Goal: Check status: Check status

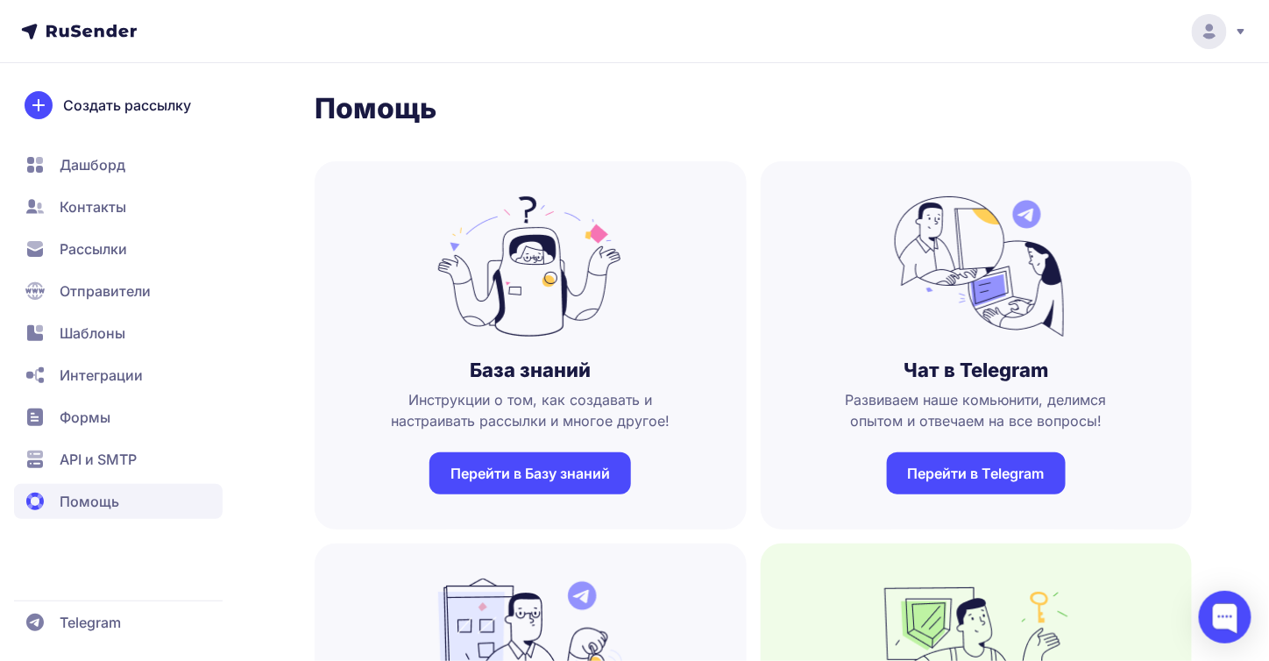
click at [123, 466] on span "API и SMTP" at bounding box center [98, 459] width 77 height 21
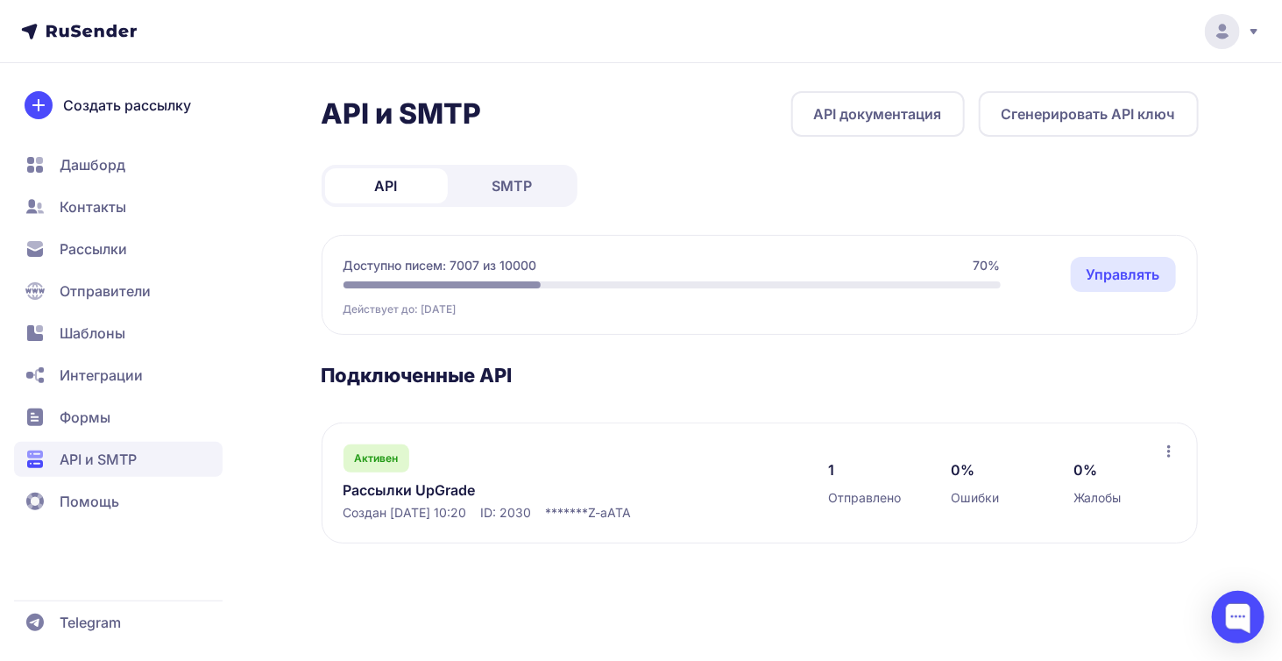
click at [504, 182] on span "SMTP" at bounding box center [513, 185] width 40 height 21
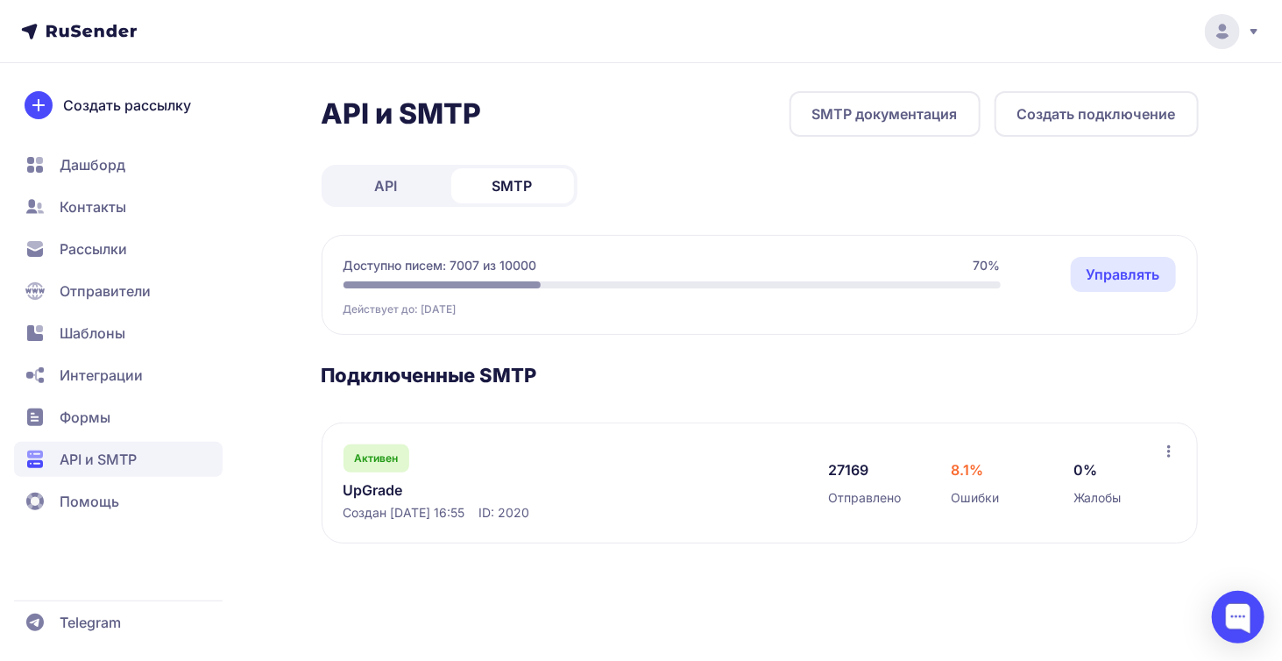
click at [378, 489] on link "UpGrade" at bounding box center [523, 489] width 359 height 21
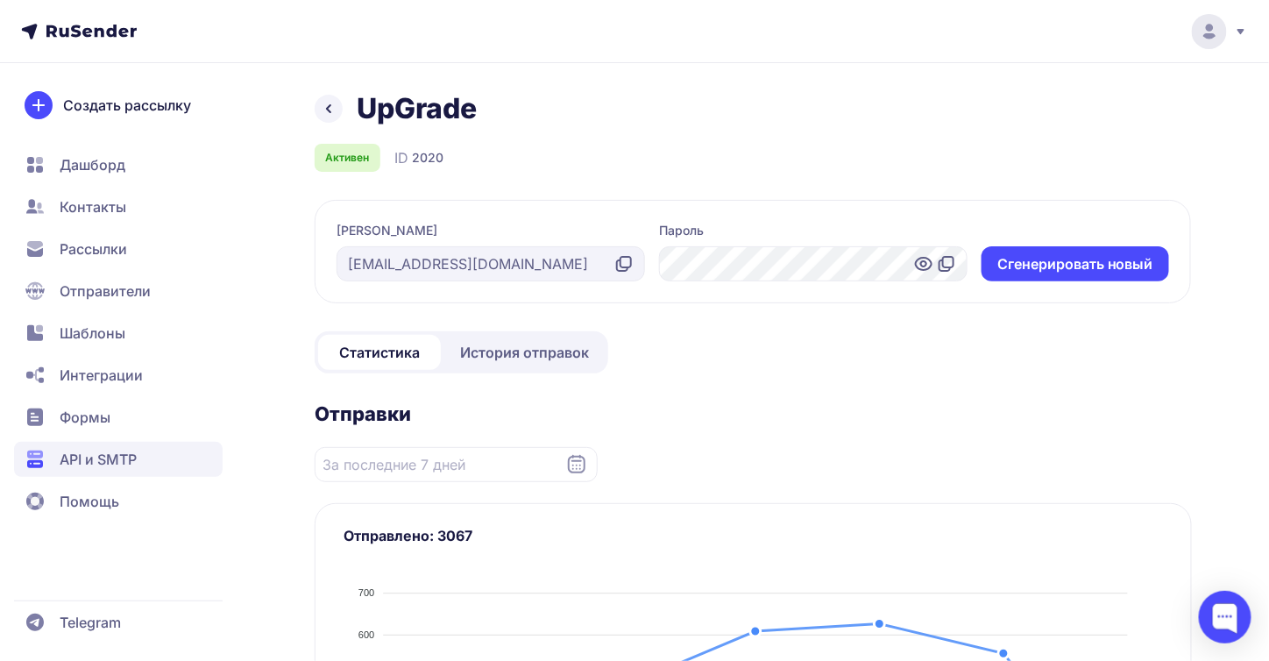
click at [491, 359] on span "История отправок" at bounding box center [524, 352] width 129 height 21
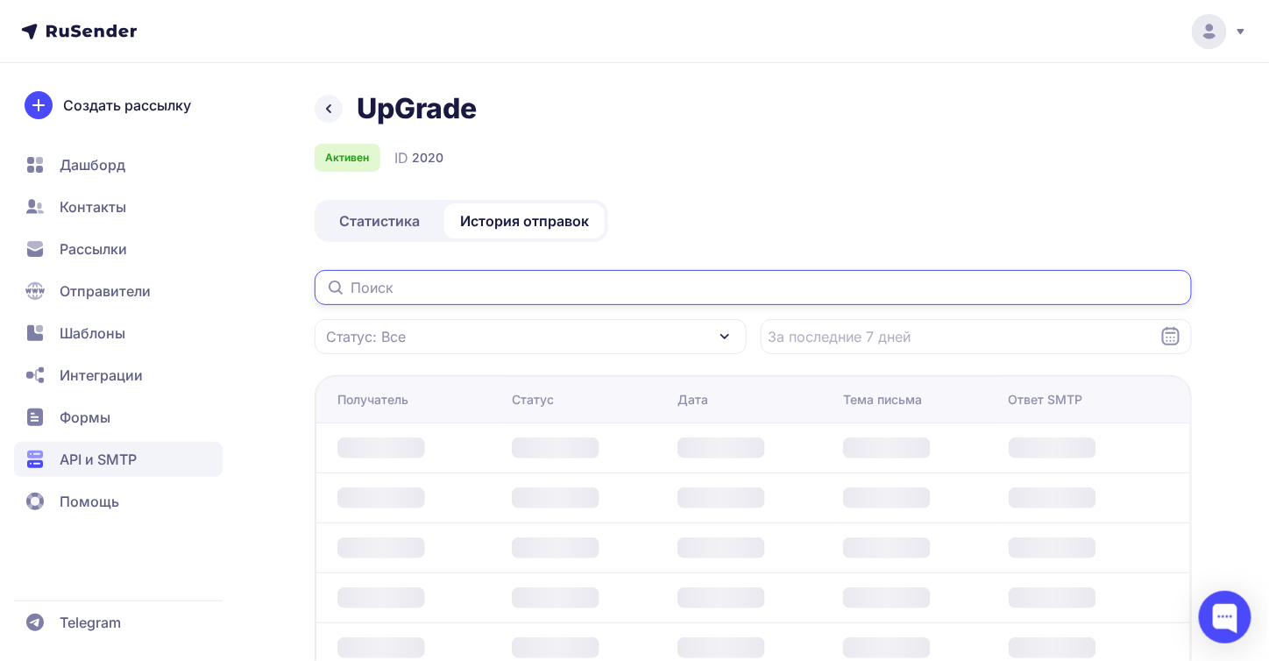
click at [451, 280] on input "text" at bounding box center [753, 287] width 877 height 35
paste input "[EMAIL_ADDRESS][DOMAIN_NAME]"
type input "[EMAIL_ADDRESS][DOMAIN_NAME]"
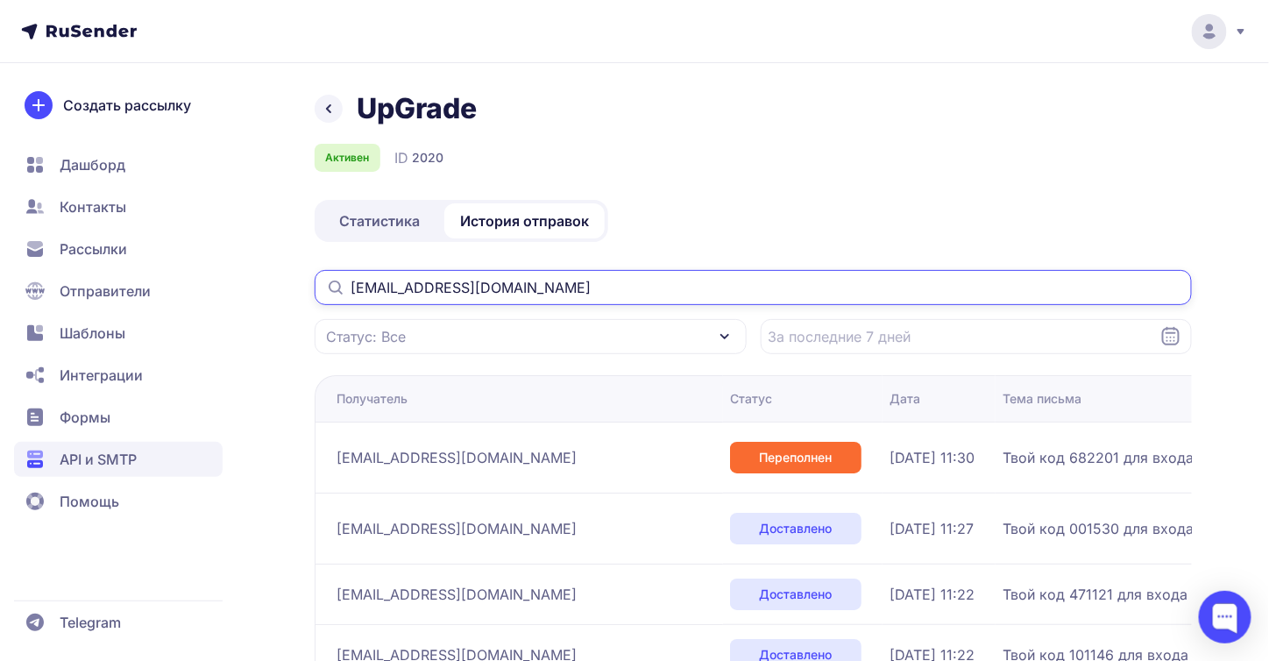
click at [351, 288] on input "[EMAIL_ADDRESS][DOMAIN_NAME]" at bounding box center [753, 287] width 877 height 35
click at [465, 287] on input "[EMAIL_ADDRESS][DOMAIN_NAME]" at bounding box center [753, 287] width 877 height 35
click at [477, 294] on input "[EMAIL_ADDRESS][DOMAIN_NAME]" at bounding box center [753, 287] width 877 height 35
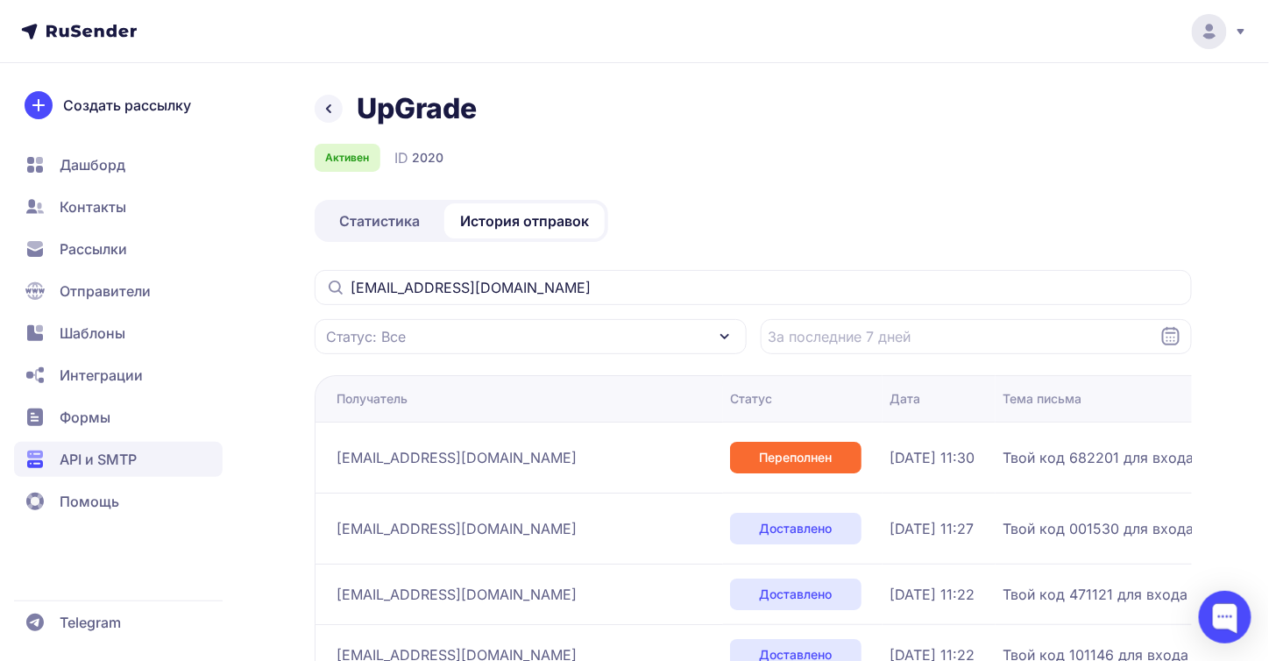
click at [403, 221] on span "Статистика" at bounding box center [379, 220] width 81 height 21
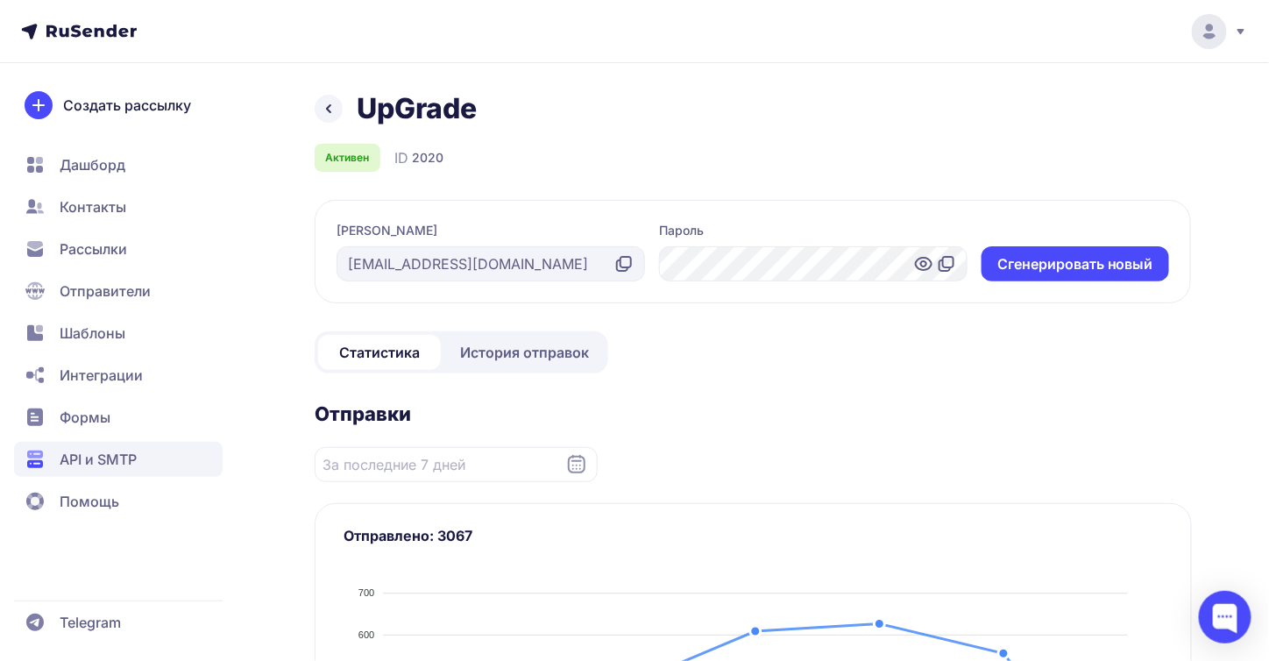
click at [510, 355] on span "История отправок" at bounding box center [524, 352] width 129 height 21
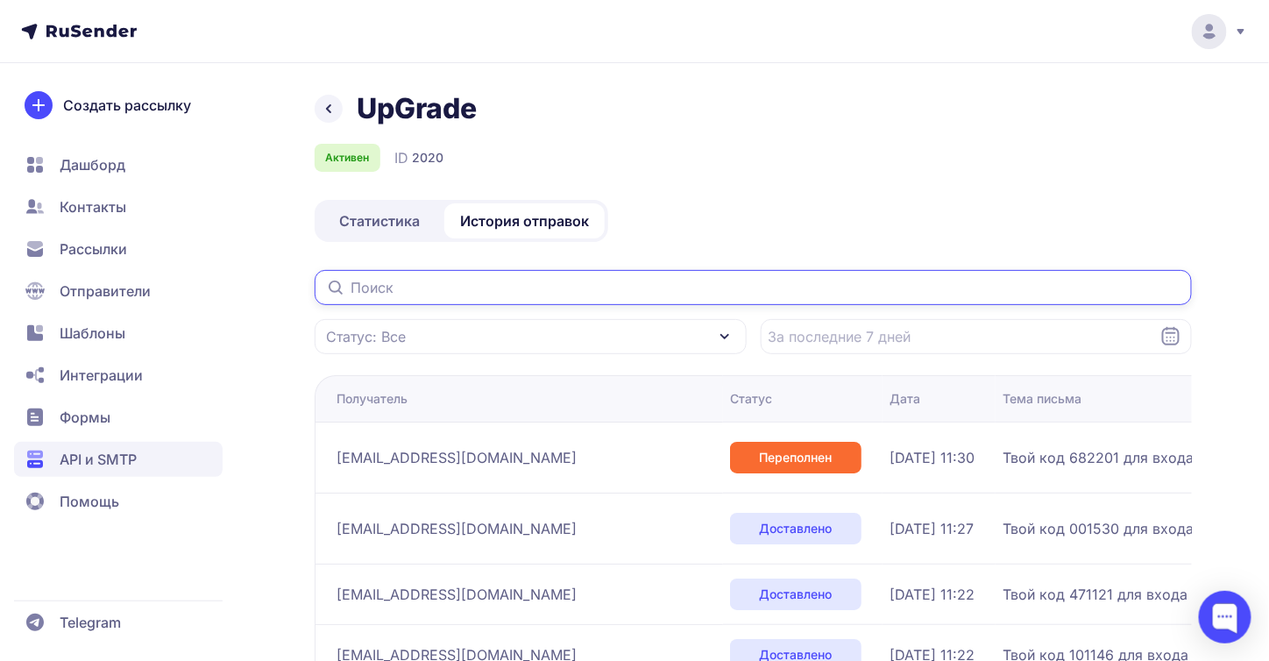
click at [479, 284] on input "text" at bounding box center [753, 287] width 877 height 35
click at [515, 290] on input "text" at bounding box center [753, 287] width 877 height 35
paste input "[EMAIL_ADDRESS][DOMAIN_NAME]"
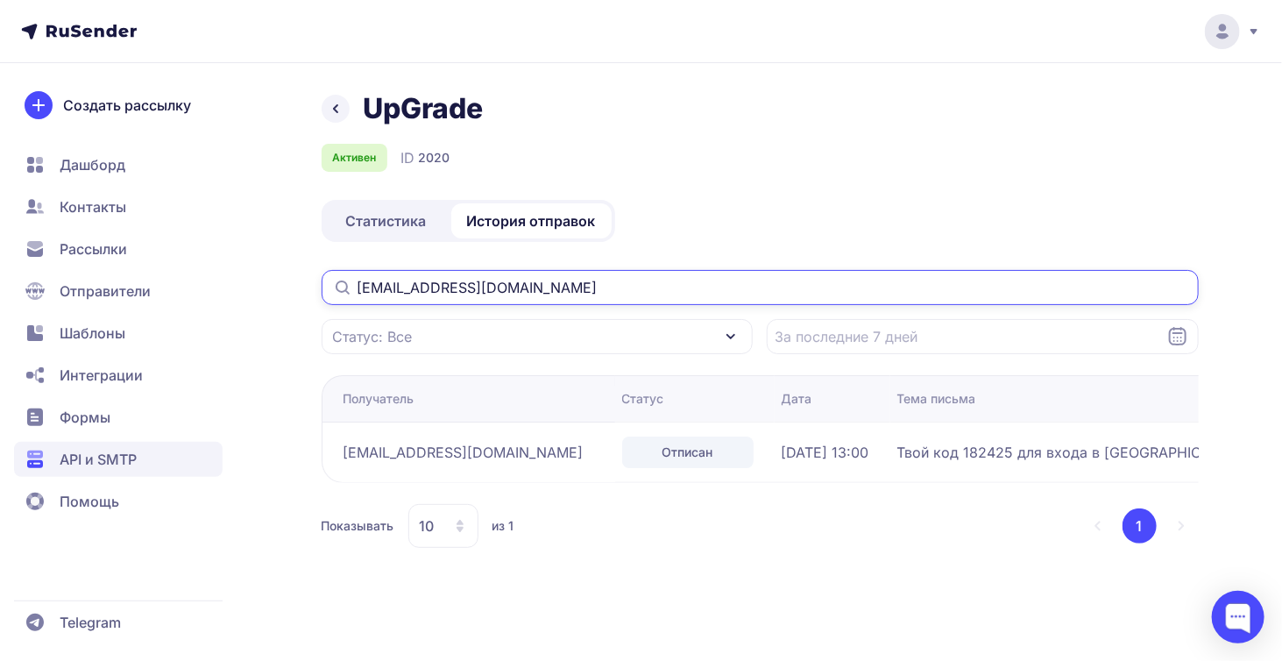
type input "[EMAIL_ADDRESS][DOMAIN_NAME]"
drag, startPoint x: 482, startPoint y: 287, endPoint x: 247, endPoint y: 292, distance: 234.9
click at [247, 292] on div "UpGrade Активен ID 2020 Статистика История отправок [EMAIL_ADDRESS][DOMAIN_NAME…" at bounding box center [642, 340] width 1262 height 499
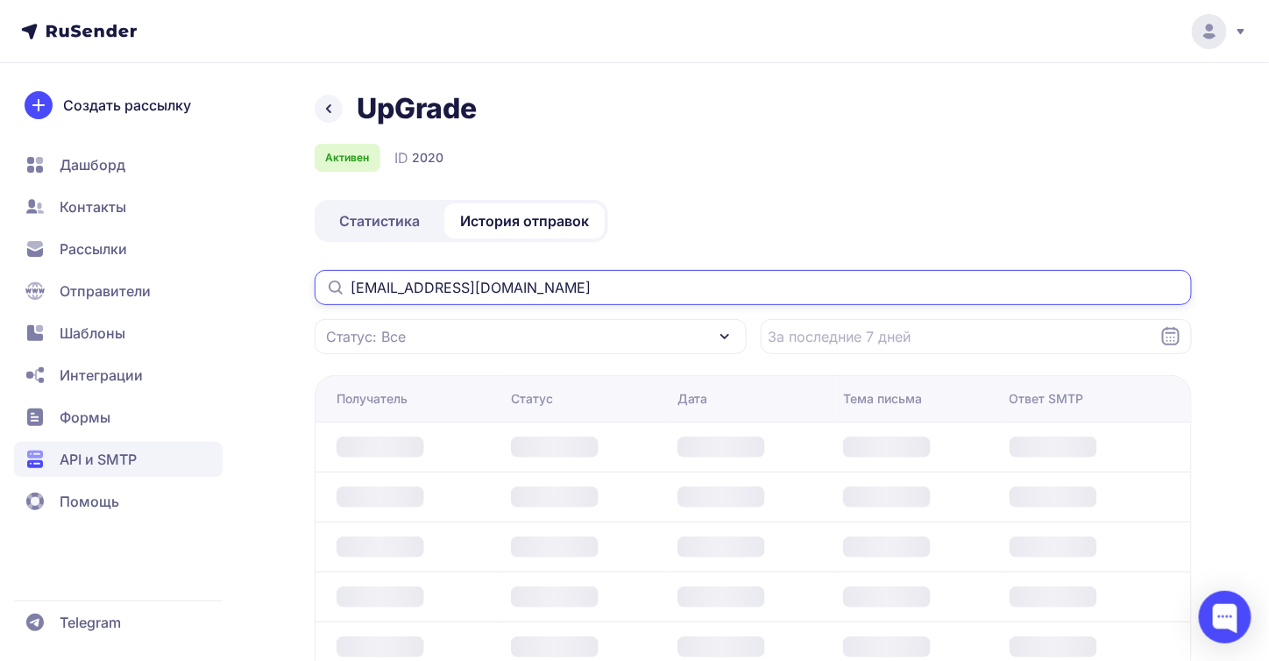
type input "[EMAIL_ADDRESS][DOMAIN_NAME]"
